Goal: Information Seeking & Learning: Find contact information

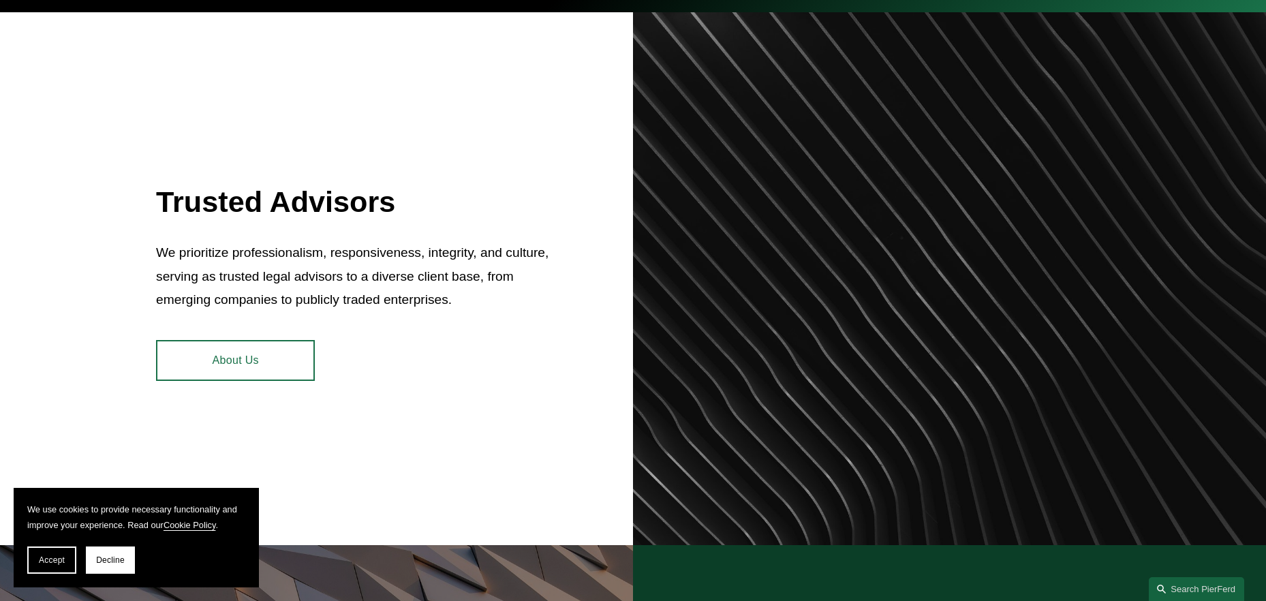
scroll to position [545, 0]
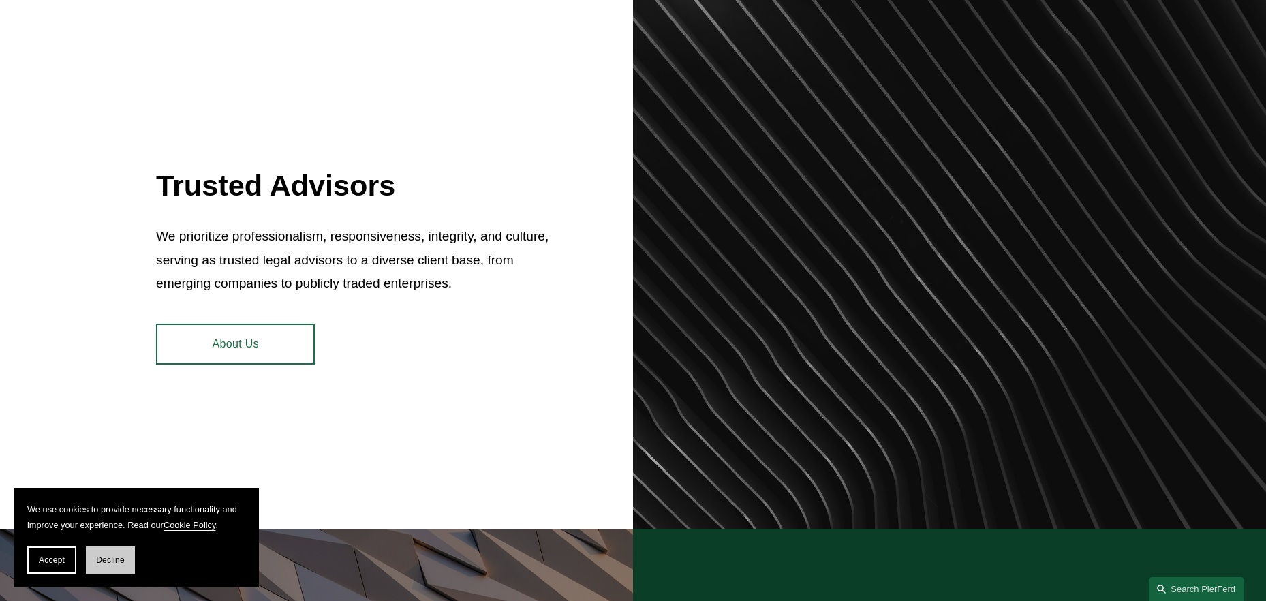
click at [99, 561] on span "Decline" at bounding box center [110, 560] width 29 height 10
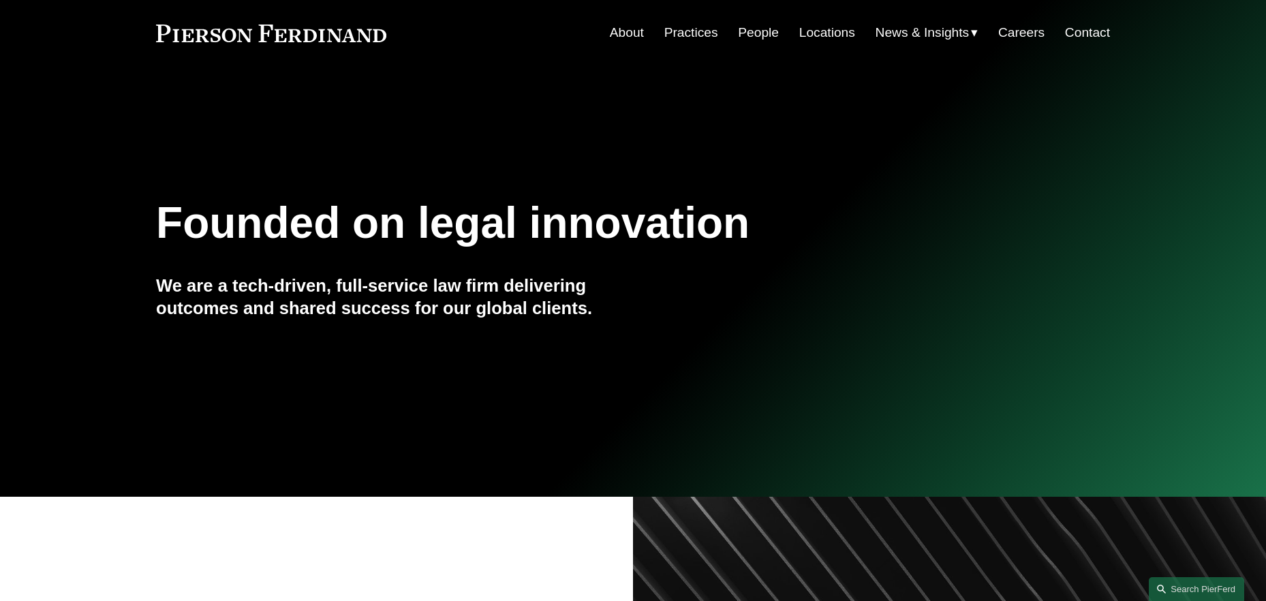
scroll to position [0, 0]
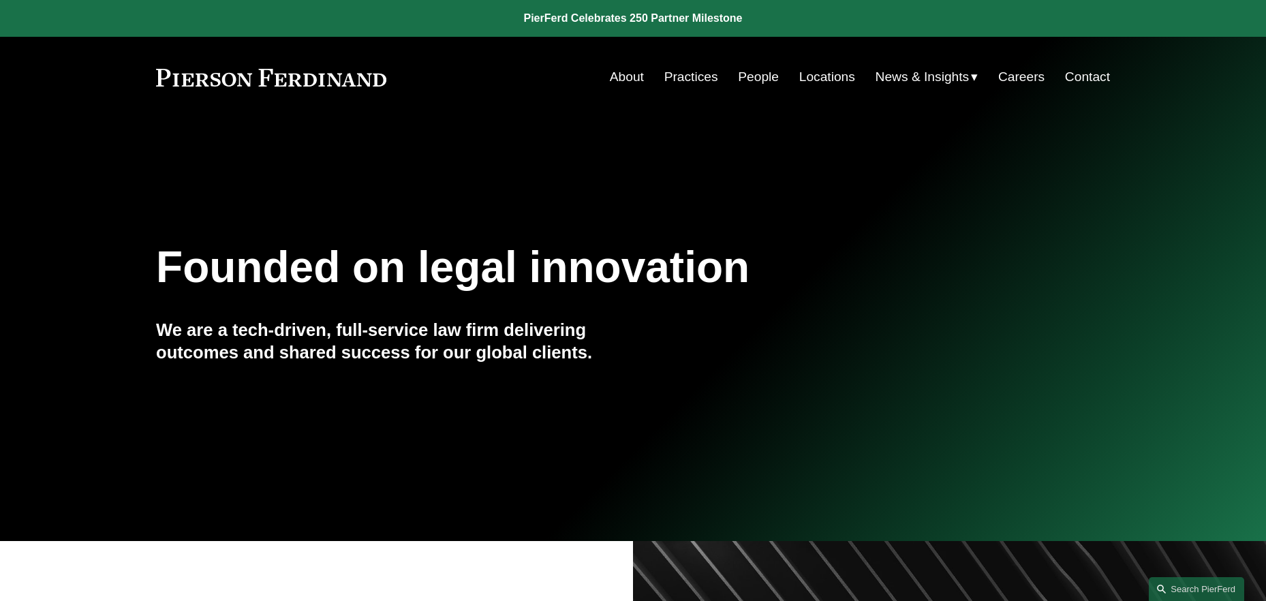
click at [1090, 72] on link "Contact" at bounding box center [1087, 77] width 45 height 26
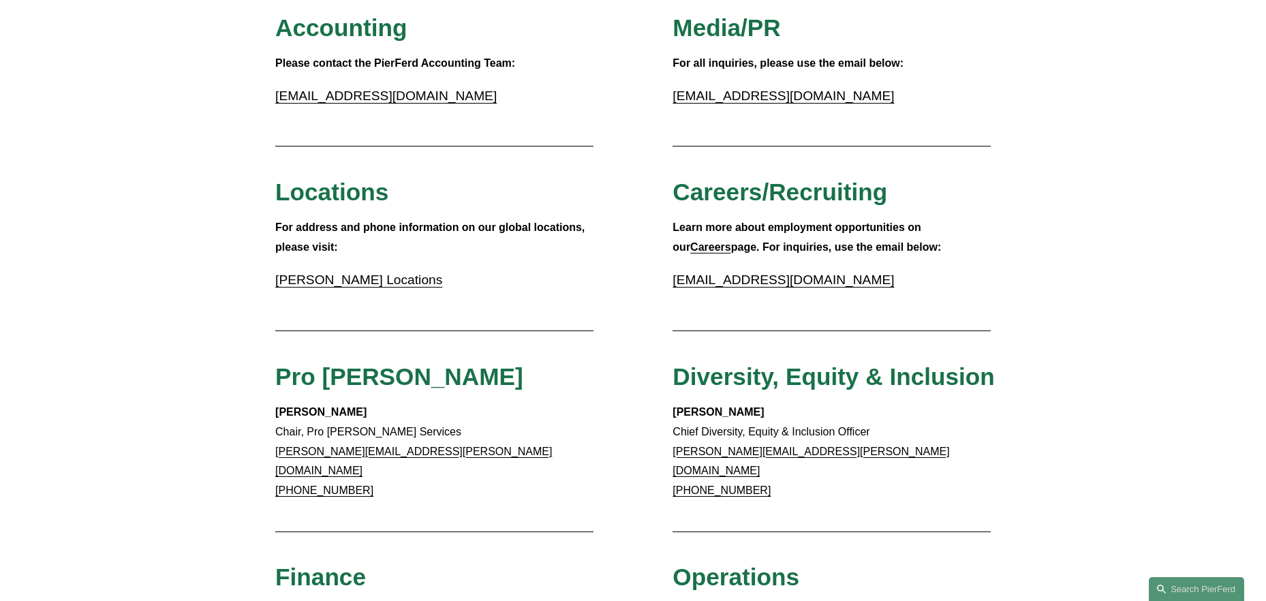
scroll to position [341, 0]
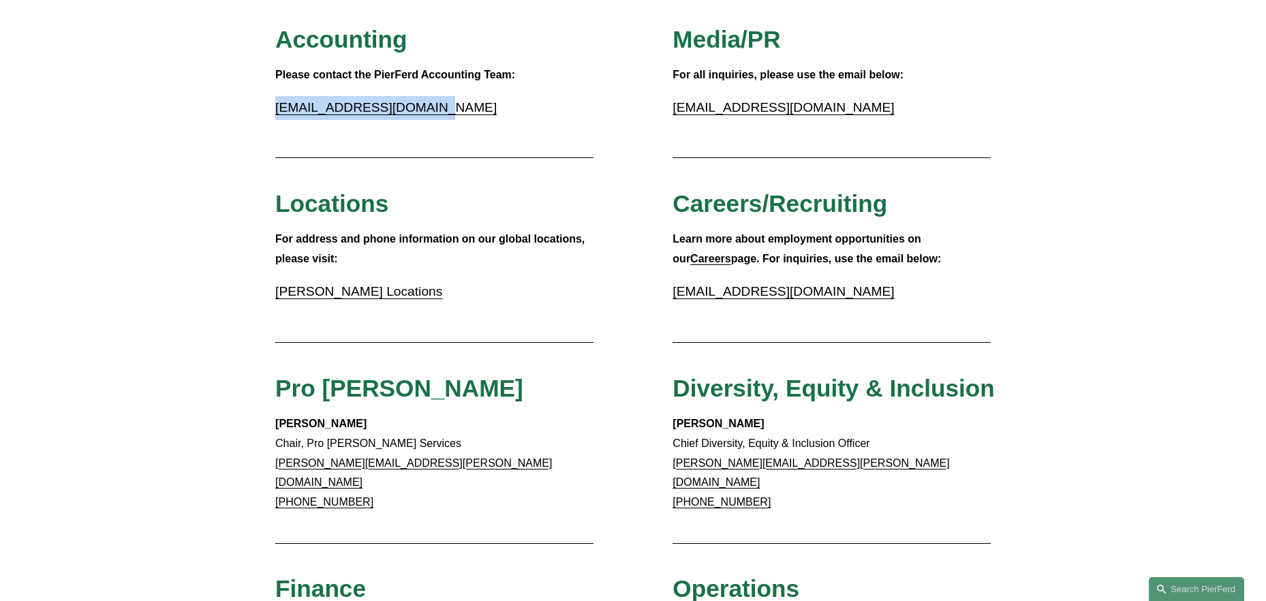
drag, startPoint x: 443, startPoint y: 102, endPoint x: 266, endPoint y: 107, distance: 177.2
click at [266, 107] on div "Client Inquiries For all client inquiries, please use the email below: inquirie…" at bounding box center [633, 538] width 1266 height 1356
copy link "accounting@pierferd.com"
click at [426, 146] on div "Client Inquiries For all client inquiries, please use the email below: inquirie…" at bounding box center [633, 538] width 1266 height 1356
